Goal: Information Seeking & Learning: Learn about a topic

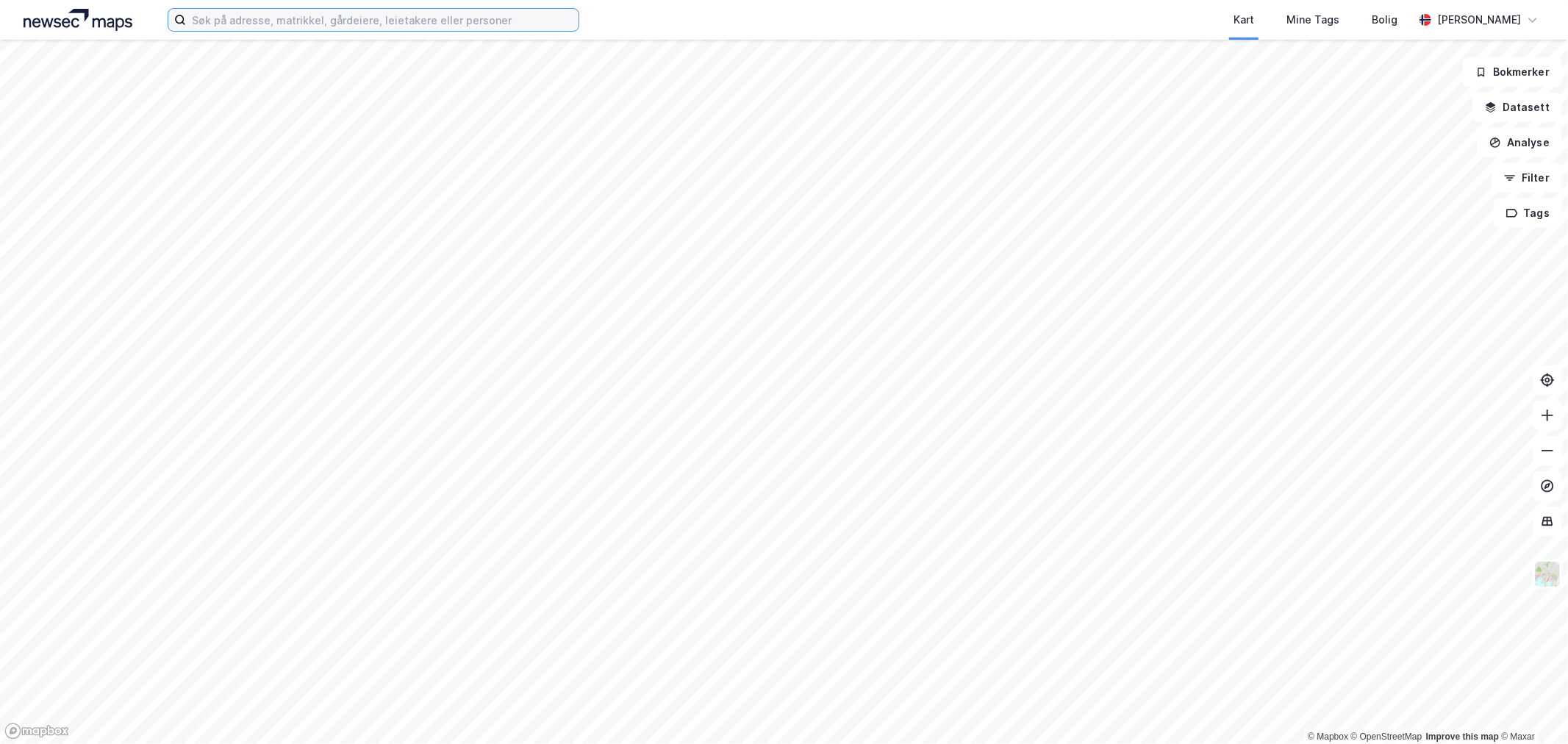
click at [242, 21] on input at bounding box center [382, 20] width 392 height 22
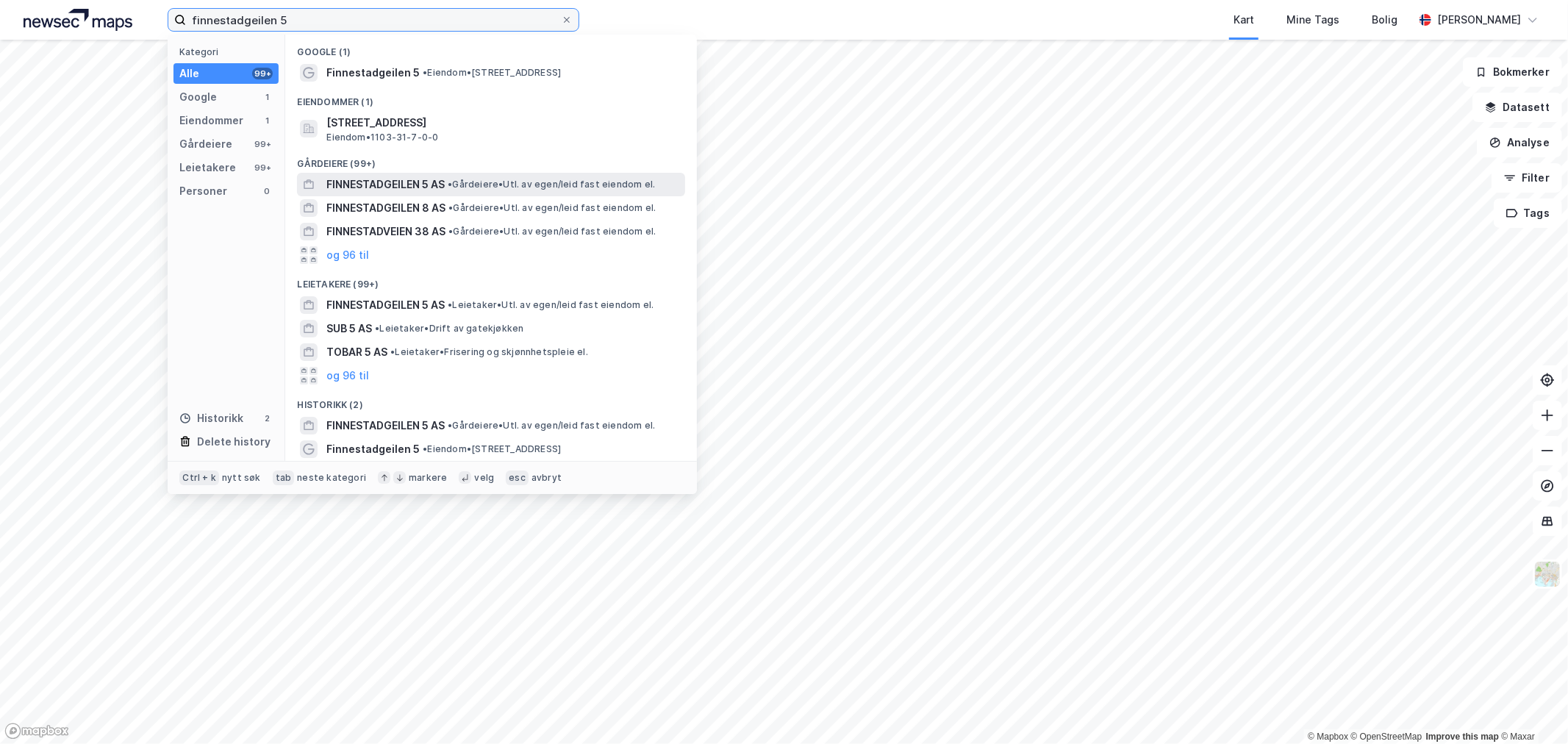
type input "finnestadgeilen 5"
click at [392, 182] on span "FINNESTADGEILEN 5 AS" at bounding box center [385, 185] width 118 height 17
